Goal: Task Accomplishment & Management: Complete application form

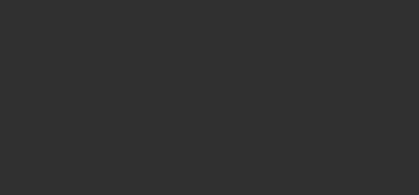
click at [213, 132] on div at bounding box center [209, 97] width 419 height 195
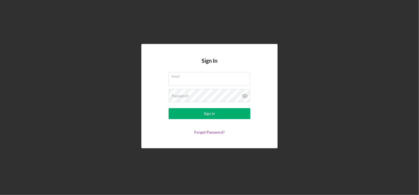
type input "[PERSON_NAME]"
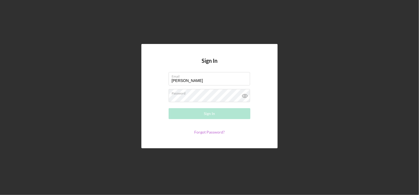
drag, startPoint x: 0, startPoint y: 0, endPoint x: 213, endPoint y: 132, distance: 250.7
click at [213, 132] on link "Forgot Password?" at bounding box center [209, 131] width 31 height 5
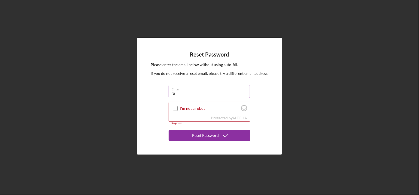
type input "[EMAIL_ADDRESS][DOMAIN_NAME]"
click at [176, 109] on input "I'm not a robot" at bounding box center [175, 108] width 5 height 5
checkbox input "true"
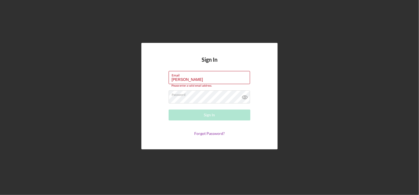
drag, startPoint x: 195, startPoint y: 78, endPoint x: 123, endPoint y: 87, distance: 72.3
click at [123, 87] on div "Sign In Email [PERSON_NAME] Please enter a valid email address. Password Sign I…" at bounding box center [210, 96] width 414 height 192
type input "[EMAIL_ADDRESS][DOMAIN_NAME]"
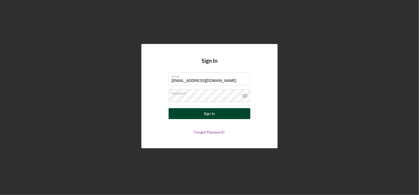
click at [201, 115] on button "Sign In" at bounding box center [210, 113] width 82 height 11
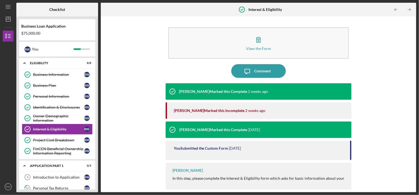
click at [201, 115] on div "[PERSON_NAME] Marked this Incomplete [DATE]" at bounding box center [260, 110] width 173 height 16
click at [129, 159] on div "View the Form Form Icon/Message Comment [PERSON_NAME] Marked this Complete [DAT…" at bounding box center [259, 104] width 310 height 170
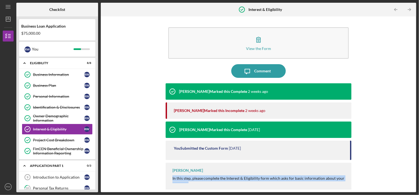
scroll to position [0, 0]
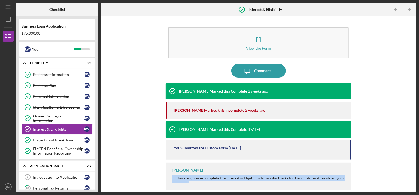
drag, startPoint x: 412, startPoint y: 184, endPoint x: 412, endPoint y: 210, distance: 26.7
click at [412, 194] on html "Icon/Menu Interest & Eligibility Interest & Eligibility Checklist Business Loan…" at bounding box center [209, 97] width 419 height 195
click at [32, 62] on div "Eligibility" at bounding box center [59, 62] width 59 height 3
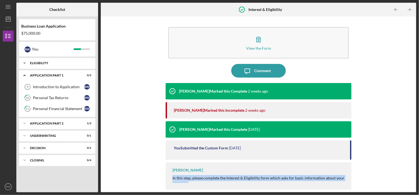
scroll to position [0, 0]
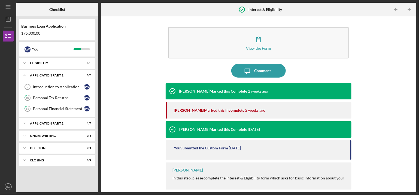
click at [106, 125] on div "View the Form Form Icon/Message Comment [PERSON_NAME] Marked this Complete [DAT…" at bounding box center [259, 104] width 310 height 170
click at [62, 122] on div "Application Part 2" at bounding box center [59, 123] width 59 height 3
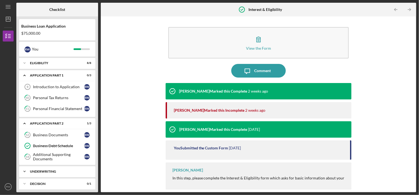
click at [50, 171] on div "Underwriting" at bounding box center [59, 171] width 59 height 3
click at [52, 182] on div "Underwriting" at bounding box center [58, 182] width 51 height 4
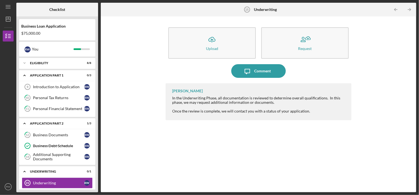
click at [130, 162] on div "Icon/Upload Upload Request Icon/Message Comment [PERSON_NAME] In the Underwriti…" at bounding box center [259, 104] width 310 height 170
click at [31, 170] on div "Underwriting" at bounding box center [59, 171] width 59 height 3
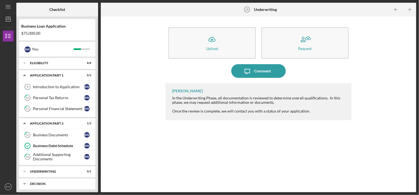
click at [40, 184] on div "Icon/Expander Decision 0 / 1" at bounding box center [57, 183] width 76 height 11
click at [26, 182] on icon "Icon/Expander" at bounding box center [24, 183] width 11 height 11
click at [35, 182] on div "Decision" at bounding box center [59, 183] width 59 height 3
click at [36, 182] on div "Decision" at bounding box center [59, 183] width 59 height 3
click at [100, 155] on div "Checklist Business Loan Application $75,000.00 R W You Icon/Expander Eligibilit…" at bounding box center [216, 97] width 400 height 189
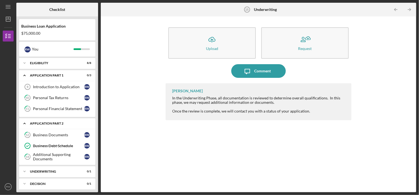
click at [77, 126] on div "Icon/Expander Application Part 2 1 / 3" at bounding box center [57, 123] width 76 height 11
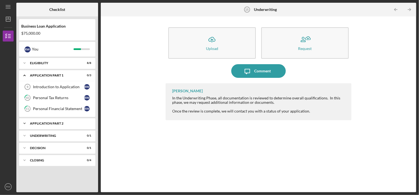
click at [29, 123] on icon "Icon/Expander" at bounding box center [24, 123] width 11 height 11
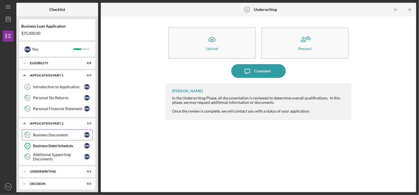
click at [50, 133] on div "Business Documents" at bounding box center [58, 134] width 51 height 4
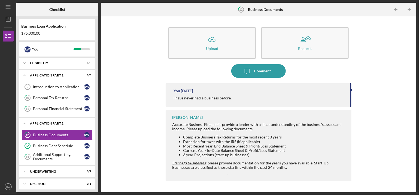
click at [54, 128] on div "Icon/Expander Application Part 2 1 / 3" at bounding box center [57, 123] width 76 height 11
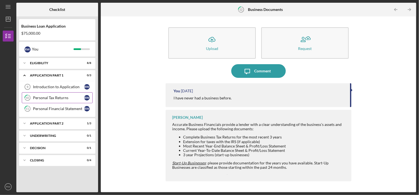
click at [62, 96] on div "Personal Tax Returns" at bounding box center [58, 97] width 51 height 4
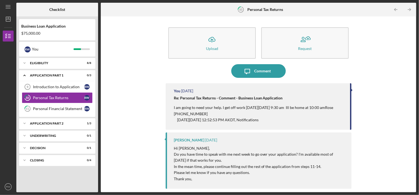
click at [149, 98] on div "Icon/Upload Upload Request Icon/Message Comment You [DATE] Re: Personal Tax Ret…" at bounding box center [259, 104] width 310 height 170
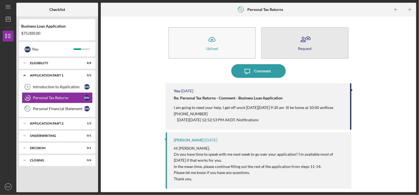
click at [301, 41] on icon "button" at bounding box center [305, 40] width 14 height 14
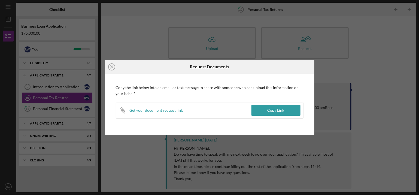
click at [123, 42] on div "Icon/Close Request Documents Copy the link below into an email or text message …" at bounding box center [209, 97] width 419 height 195
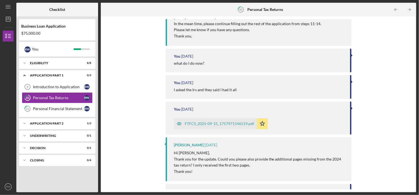
scroll to position [143, 0]
click at [228, 122] on div "FTFCS_2025-09-15_1757971146519.pdf" at bounding box center [219, 122] width 69 height 4
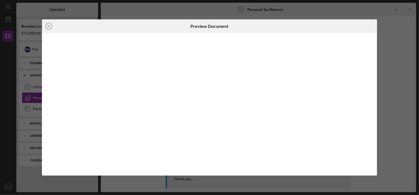
scroll to position [162, 0]
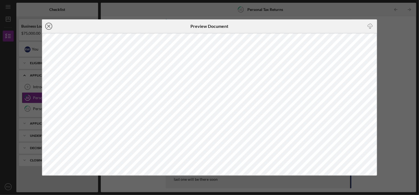
click at [48, 26] on icon "Icon/Close" at bounding box center [49, 26] width 14 height 14
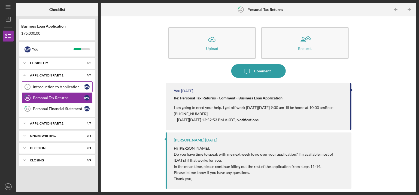
click at [57, 84] on div "Introduction to Application" at bounding box center [58, 86] width 51 height 4
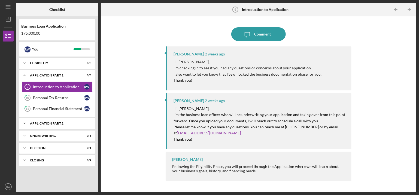
click at [46, 123] on div "Application Part 2" at bounding box center [59, 123] width 59 height 3
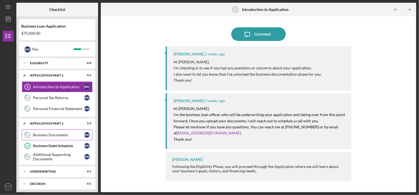
click at [61, 133] on div "Business Documents" at bounding box center [58, 134] width 51 height 4
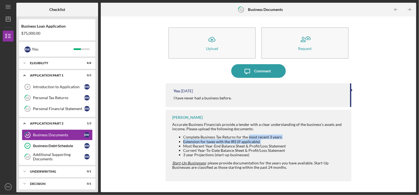
drag, startPoint x: 249, startPoint y: 138, endPoint x: 132, endPoint y: 142, distance: 116.7
click at [132, 142] on div "Icon/Upload Upload Request Icon/Message Comment You [DATE] I have never had a b…" at bounding box center [259, 104] width 310 height 170
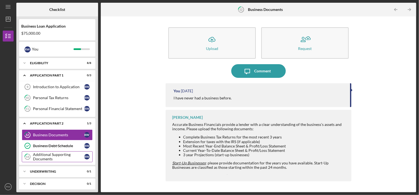
click at [62, 157] on div "Additional Supporting Documents" at bounding box center [58, 156] width 51 height 9
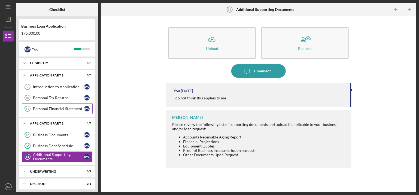
click at [72, 107] on div "Personal Financial Statement" at bounding box center [58, 108] width 51 height 4
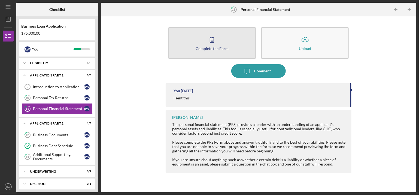
click at [209, 36] on icon "button" at bounding box center [212, 40] width 14 height 14
